Goal: Task Accomplishment & Management: Complete application form

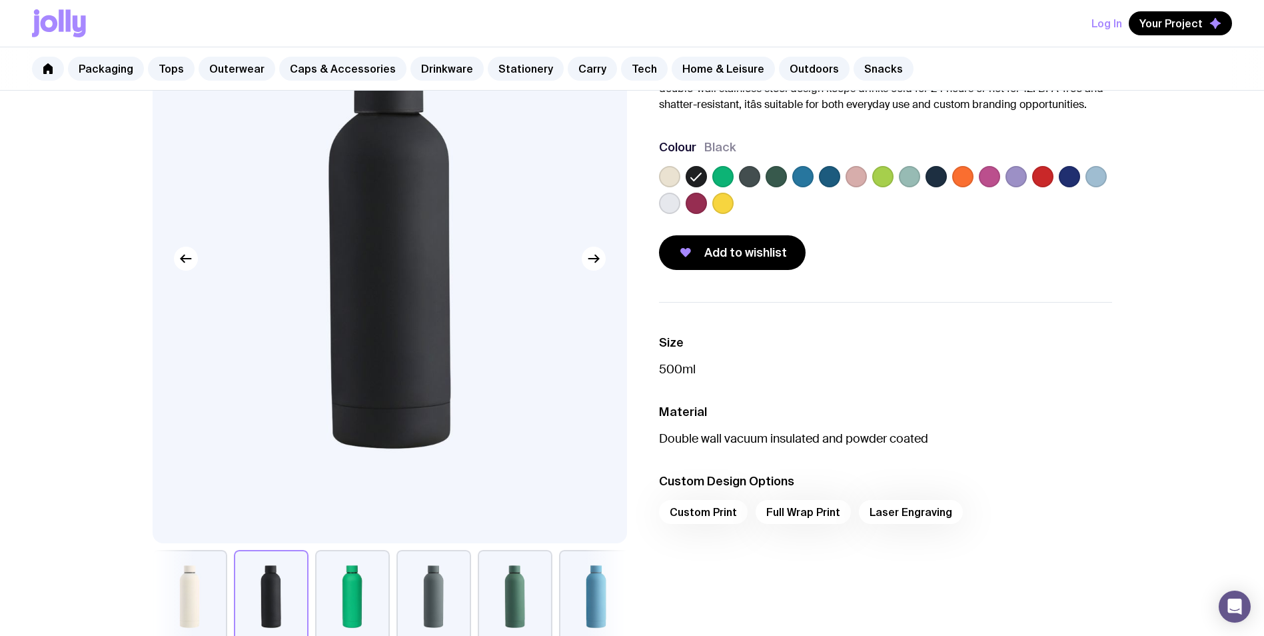
scroll to position [133, 0]
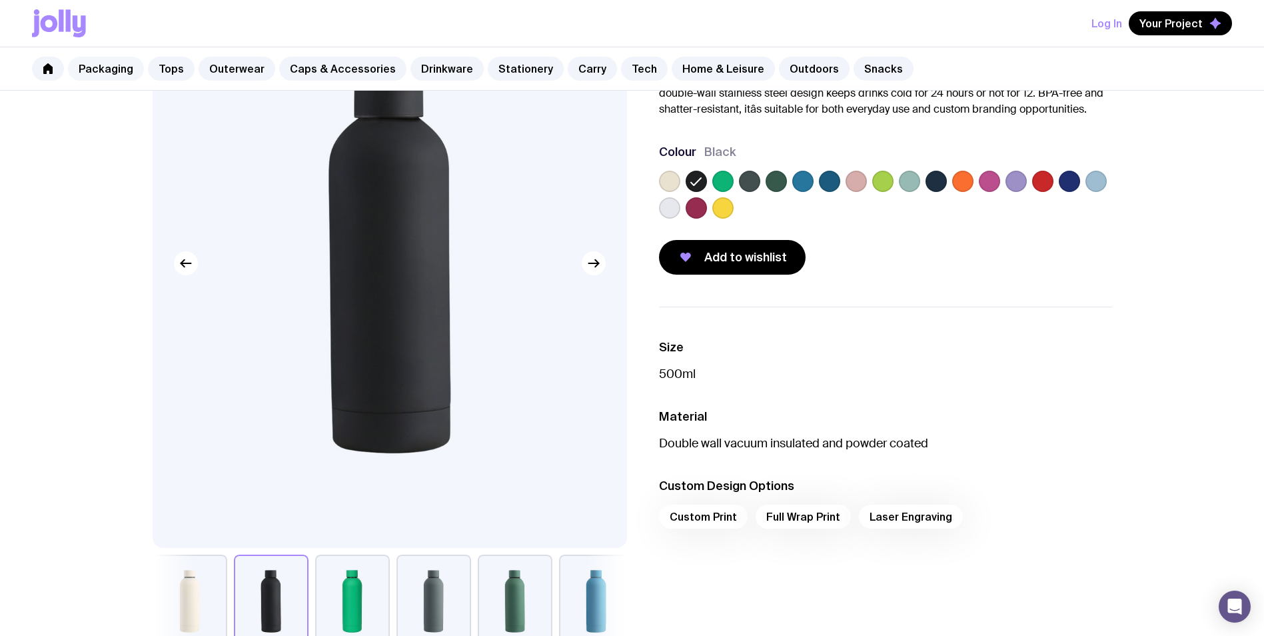
click at [113, 65] on link "Packaging" at bounding box center [106, 69] width 76 height 24
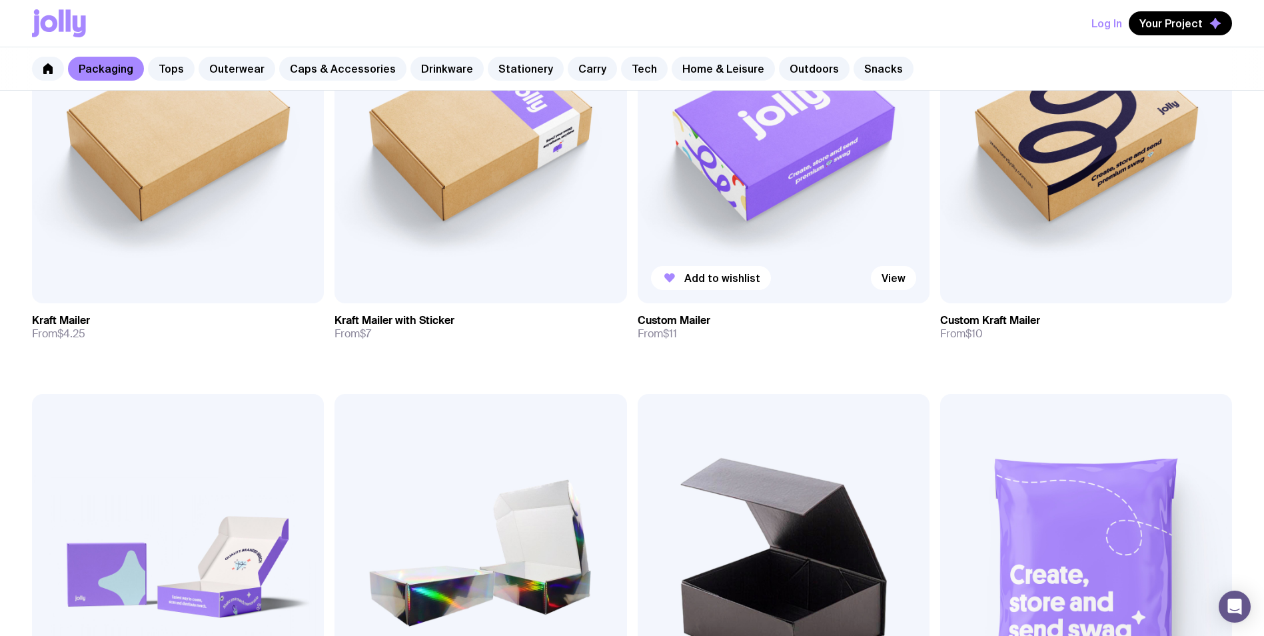
scroll to position [333, 0]
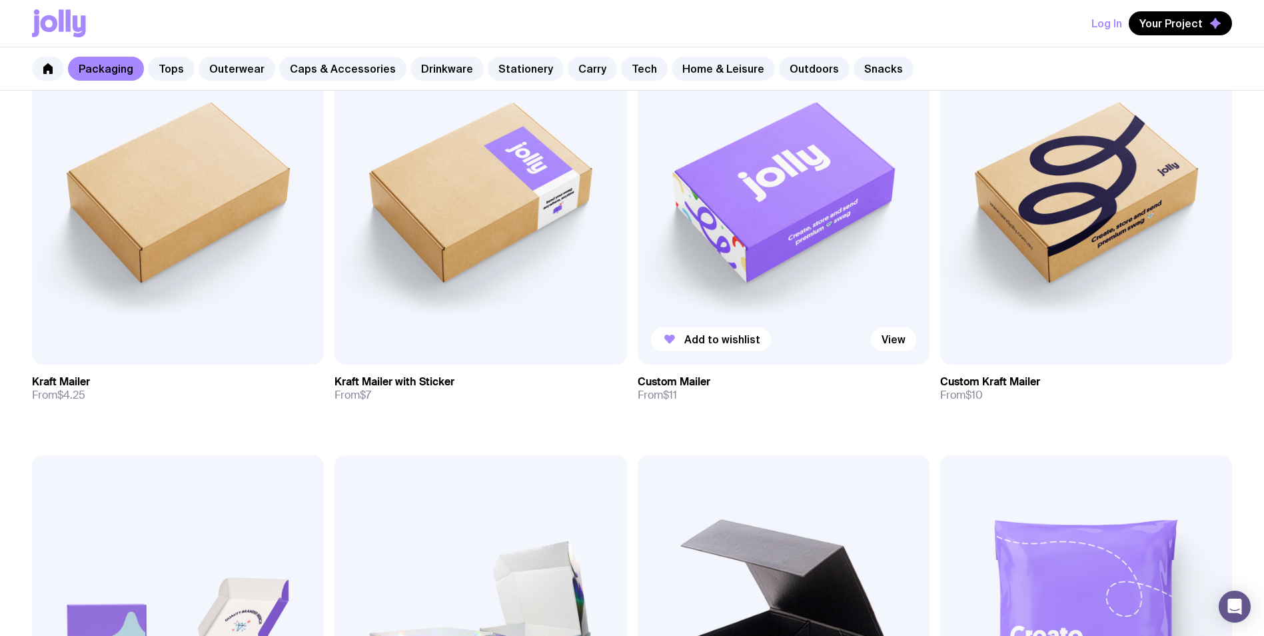
click at [776, 255] on img at bounding box center [784, 189] width 292 height 351
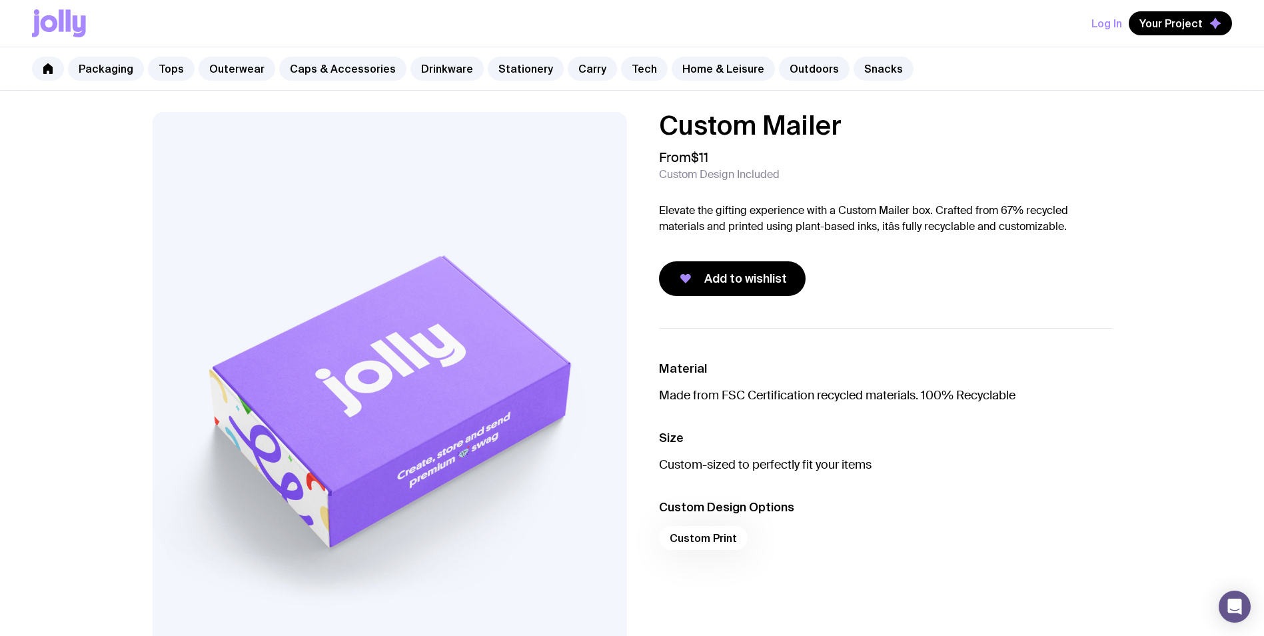
scroll to position [67, 0]
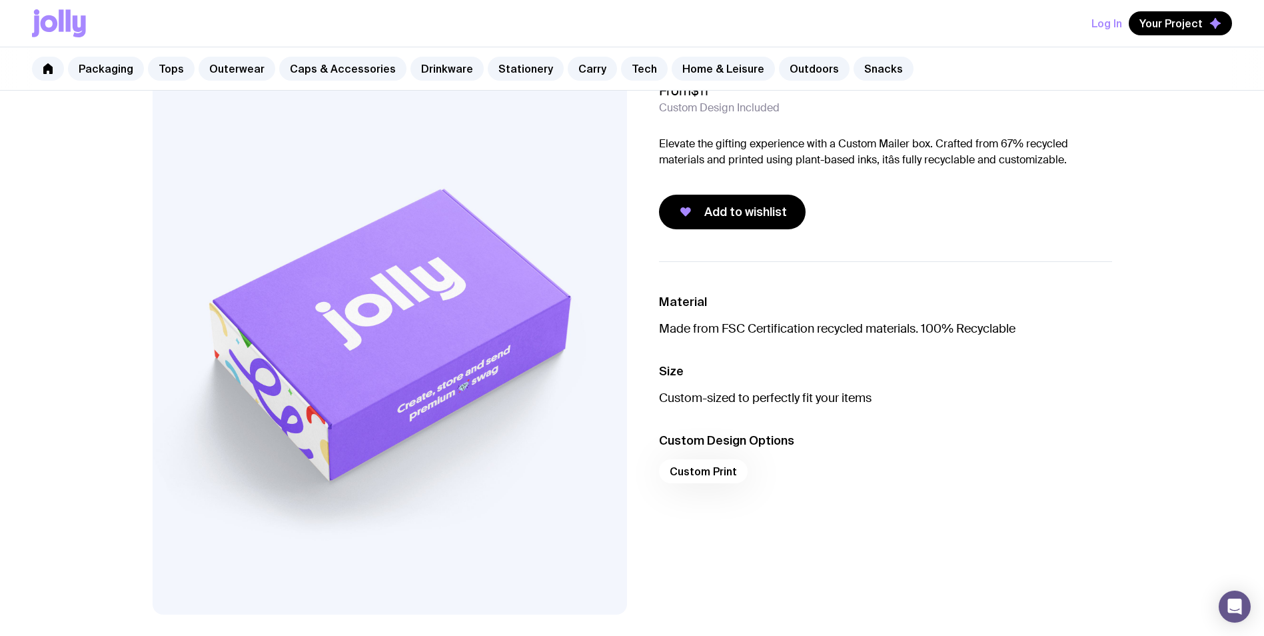
click at [700, 473] on div "Custom Print" at bounding box center [885, 475] width 453 height 32
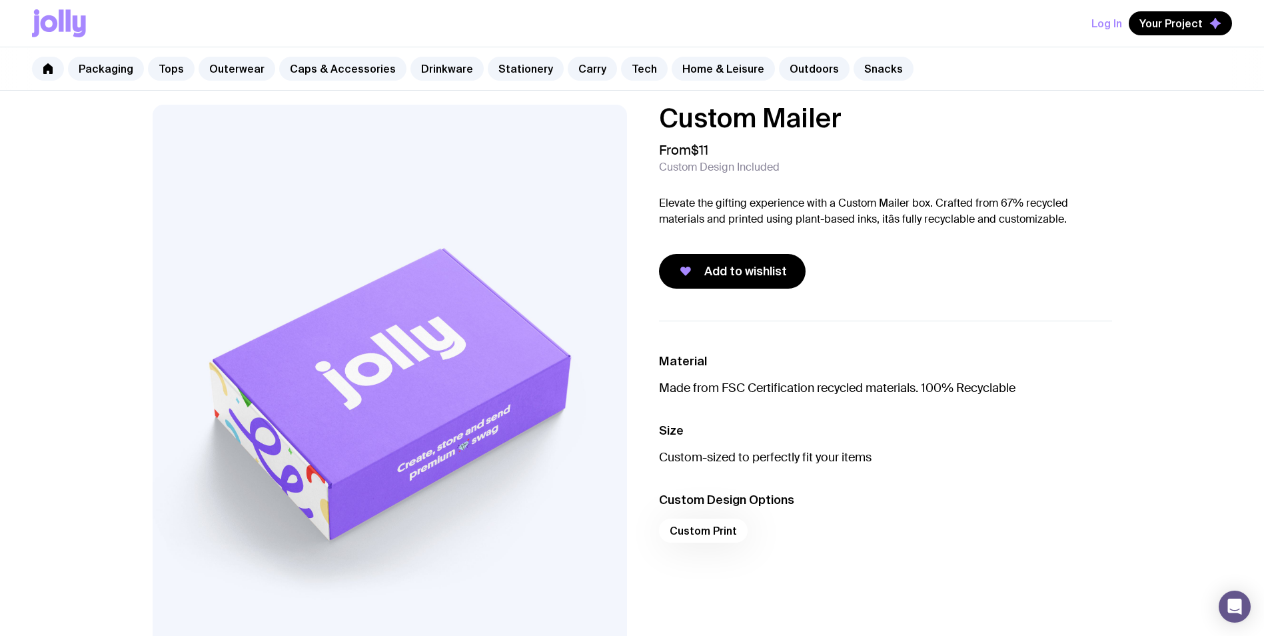
scroll to position [0, 0]
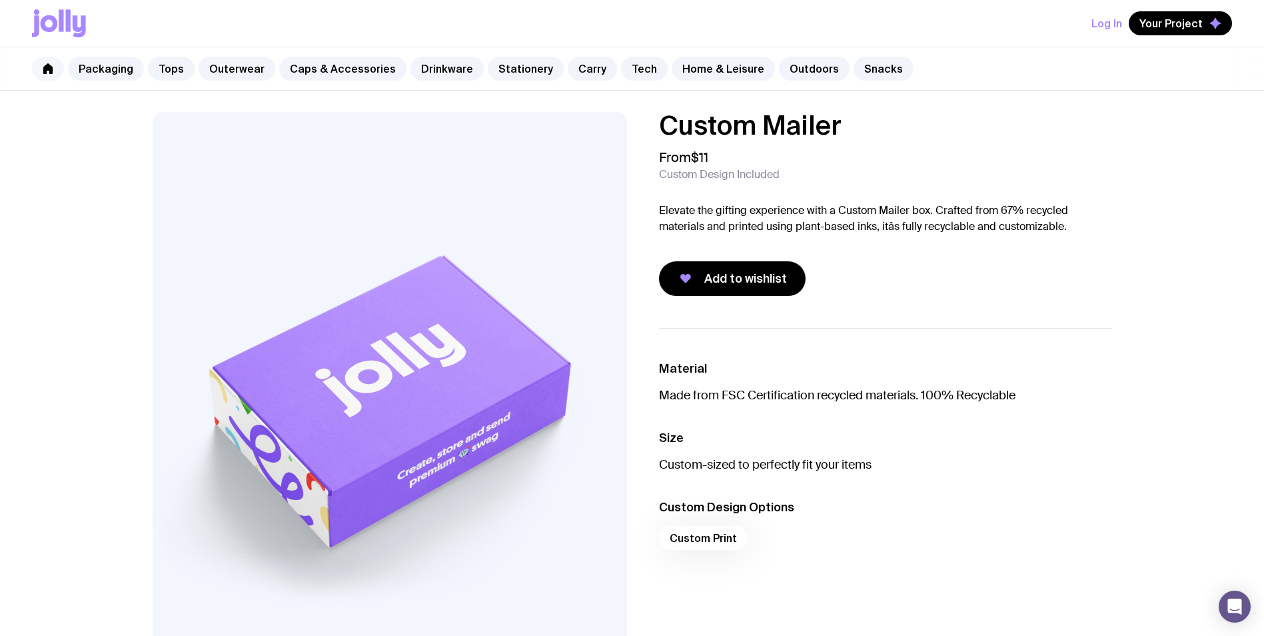
click at [57, 73] on link at bounding box center [48, 69] width 32 height 24
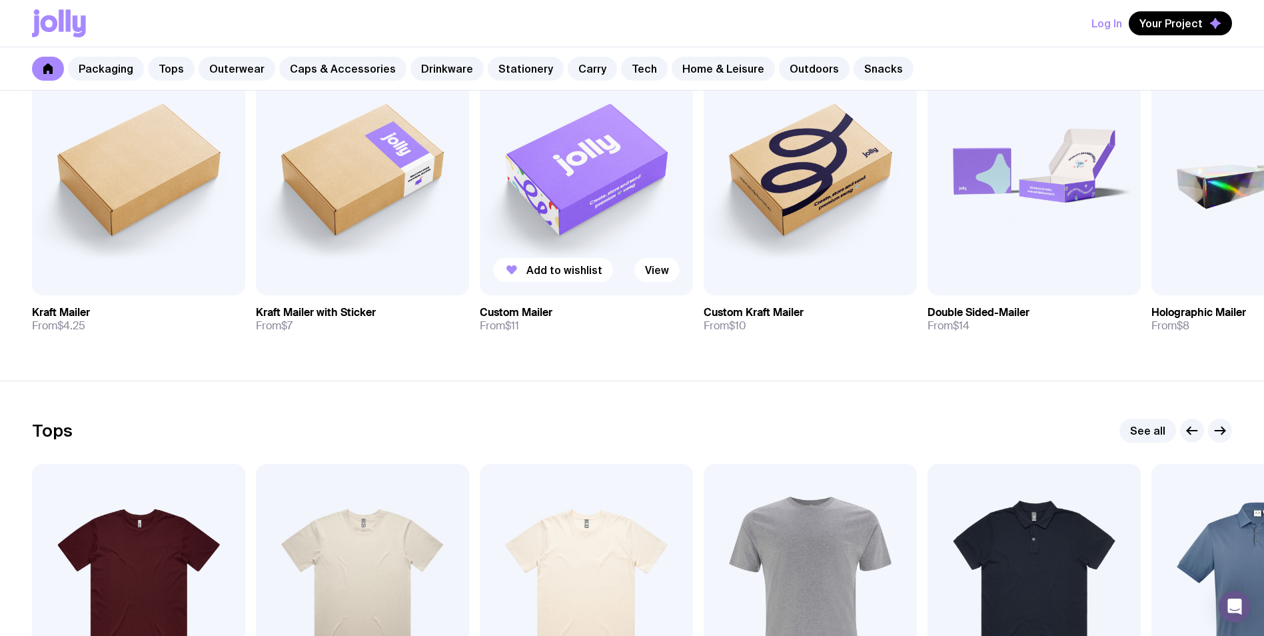
scroll to position [333, 0]
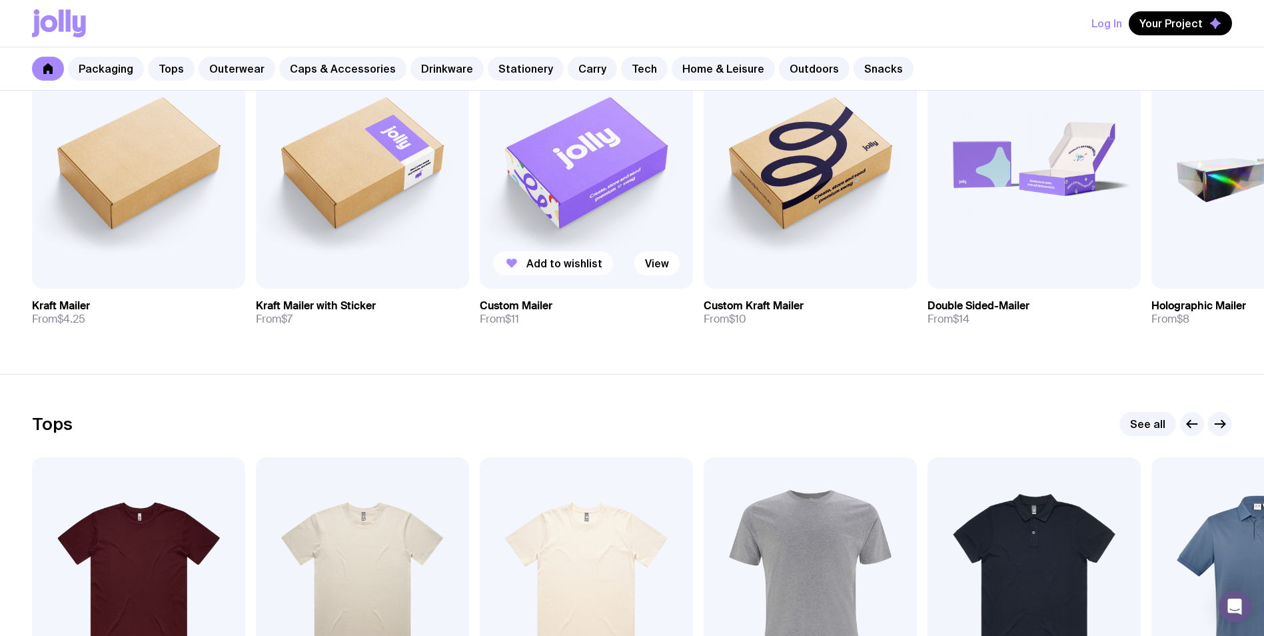
click at [551, 267] on span "Add to wishlist" at bounding box center [564, 263] width 76 height 13
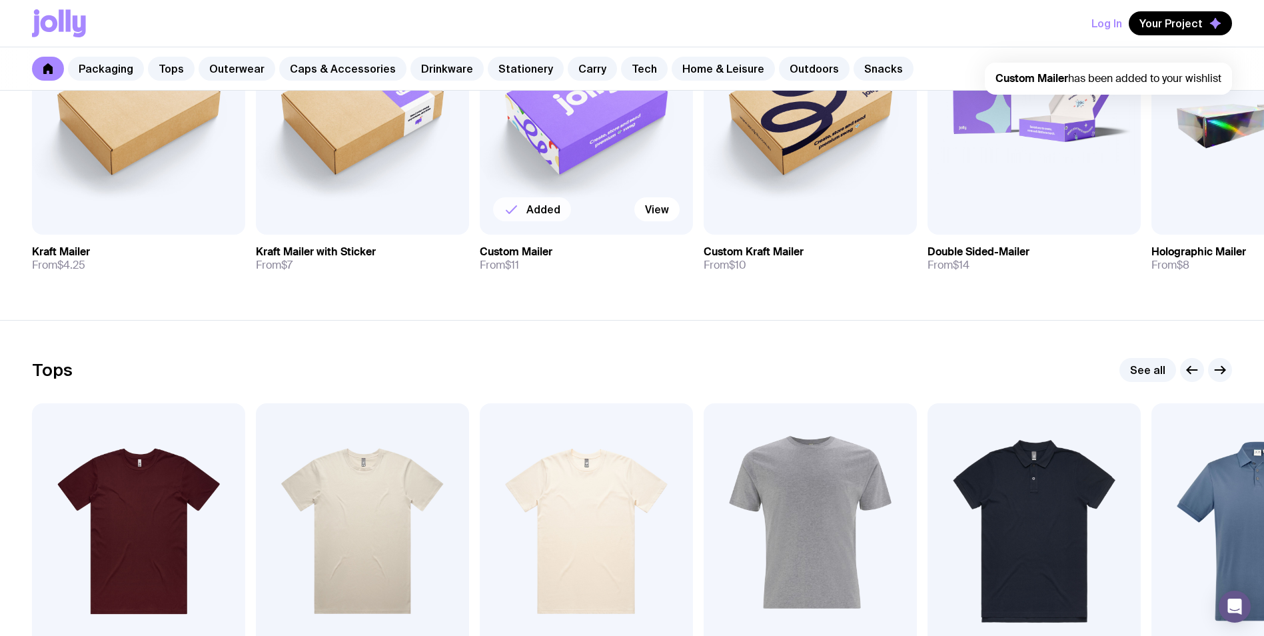
scroll to position [267, 0]
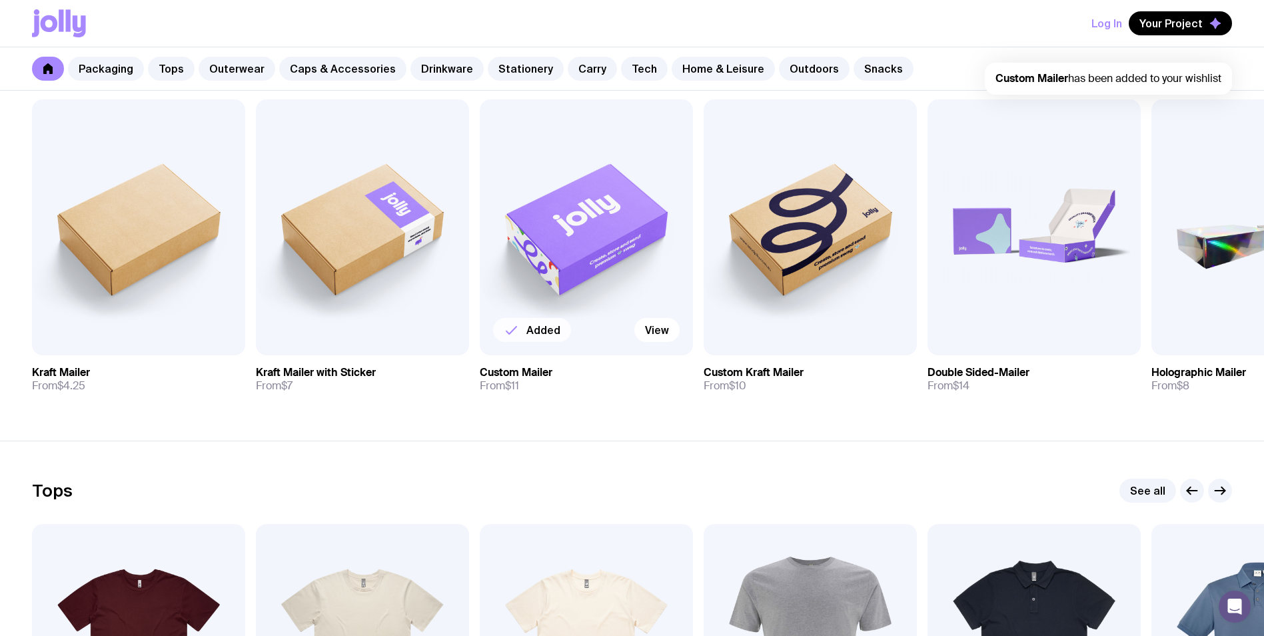
click at [1044, 77] on strong "Custom Mailer" at bounding box center [1032, 78] width 73 height 14
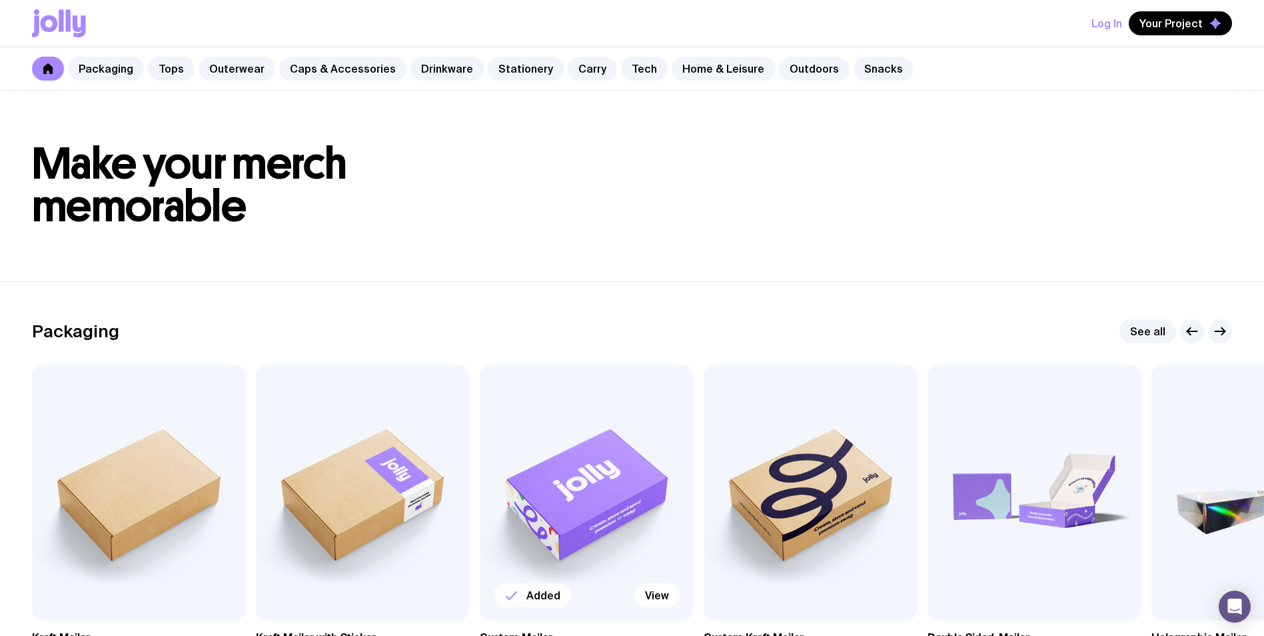
scroll to position [0, 0]
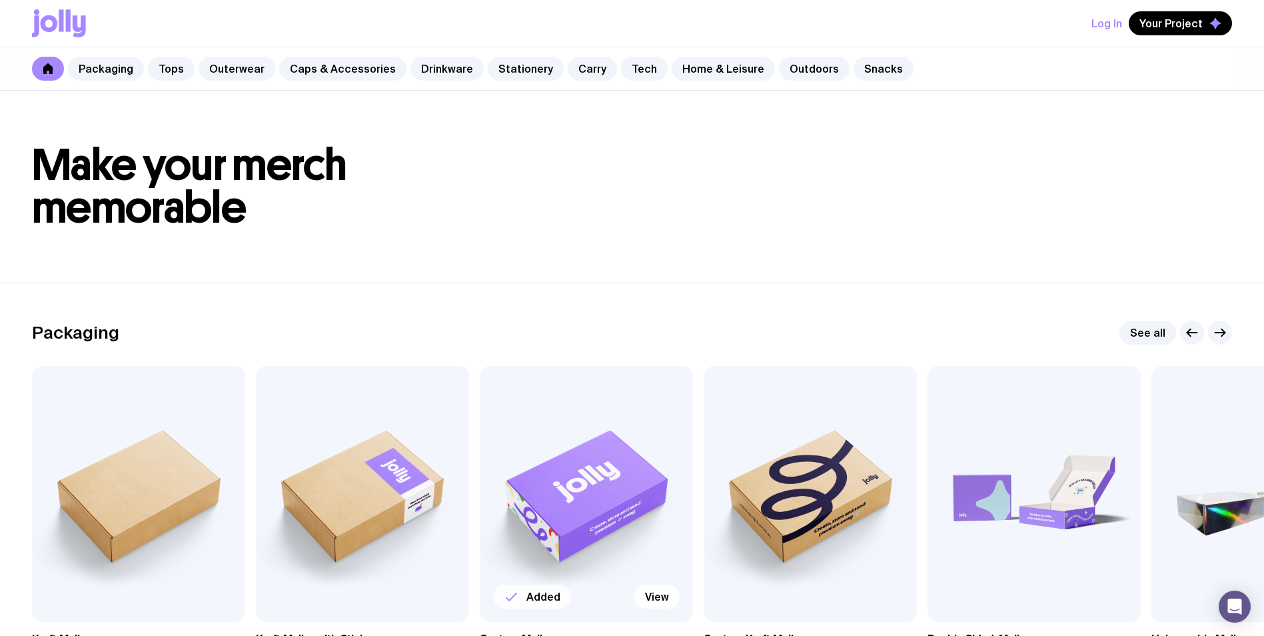
click at [48, 67] on icon at bounding box center [47, 68] width 9 height 11
click at [1186, 16] on button "Your Project" at bounding box center [1180, 23] width 103 height 24
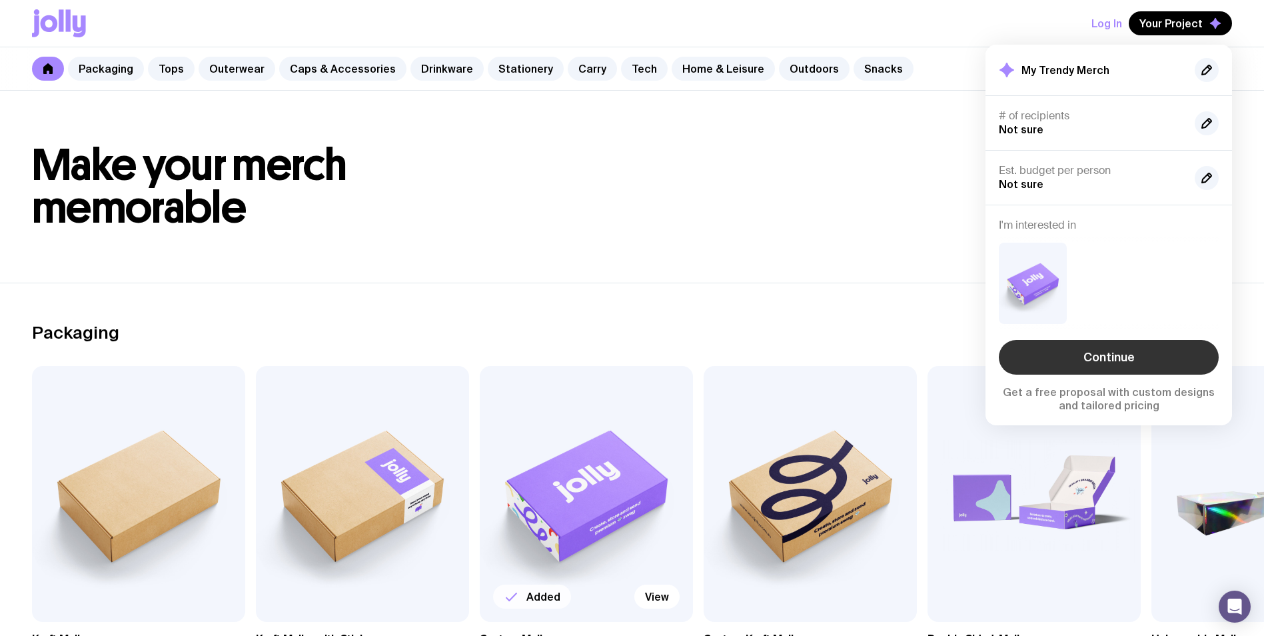
click at [1095, 355] on link "Continue" at bounding box center [1109, 357] width 220 height 35
